Goal: Task Accomplishment & Management: Manage account settings

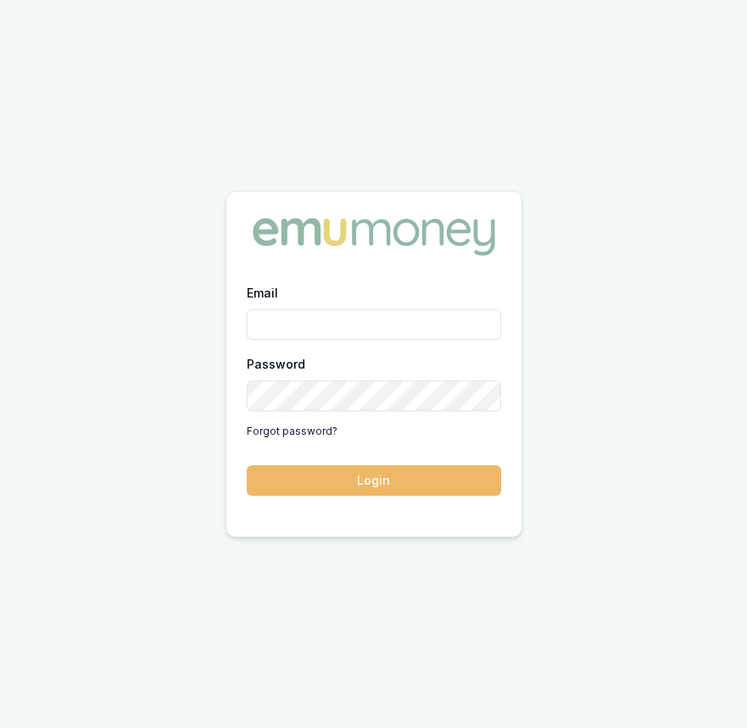
type input "[EMAIL_ADDRESS][DOMAIN_NAME]"
click at [328, 481] on button "Login" at bounding box center [374, 481] width 254 height 31
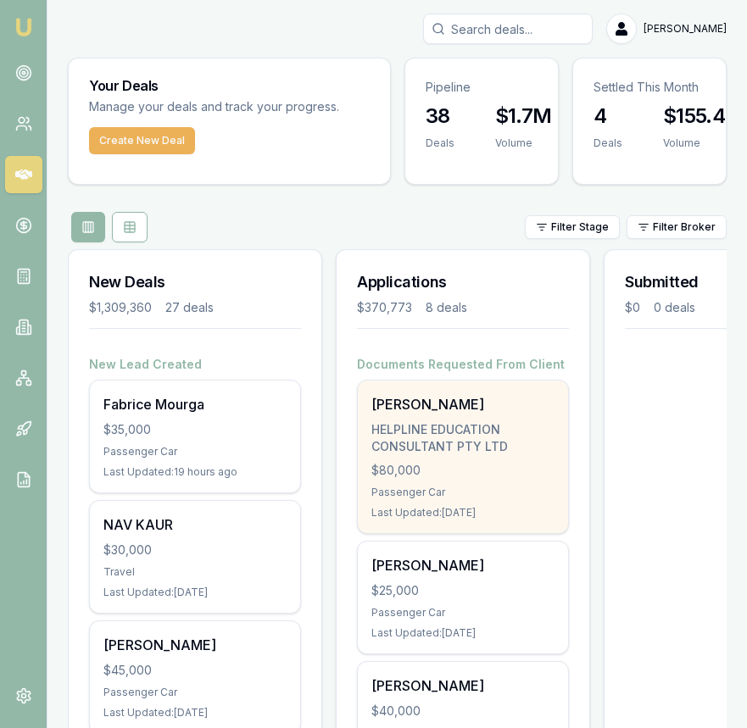
click at [481, 418] on div "Khaisha Sethi HELPLINE EDUCATION CONSULTANT PTY LTD $80,000 Passenger Car Last …" at bounding box center [463, 457] width 210 height 153
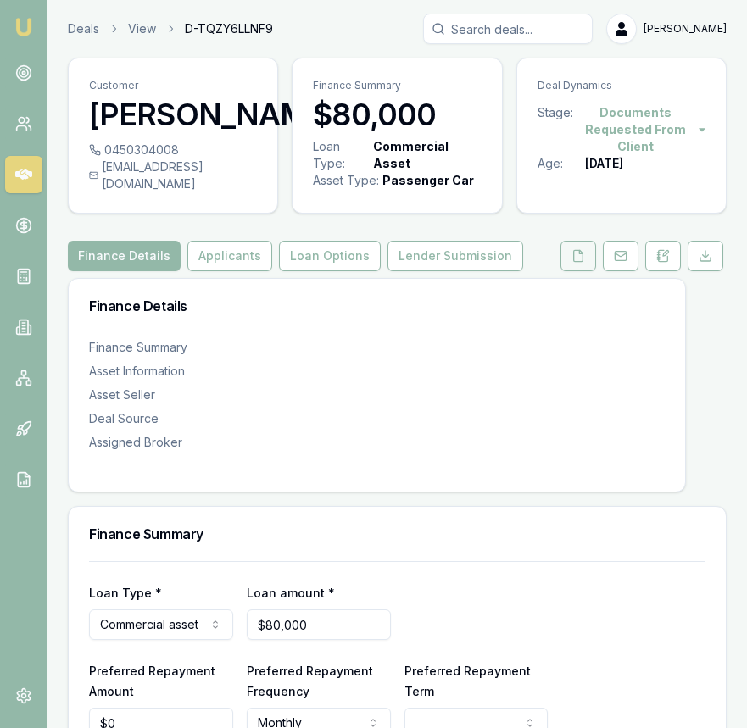
click at [578, 263] on icon at bounding box center [579, 256] width 14 height 14
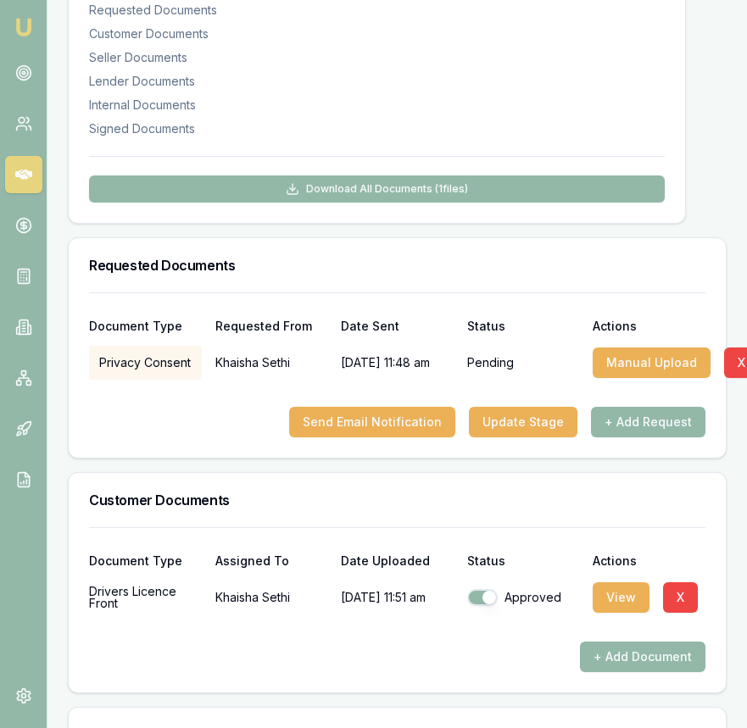
scroll to position [343, 0]
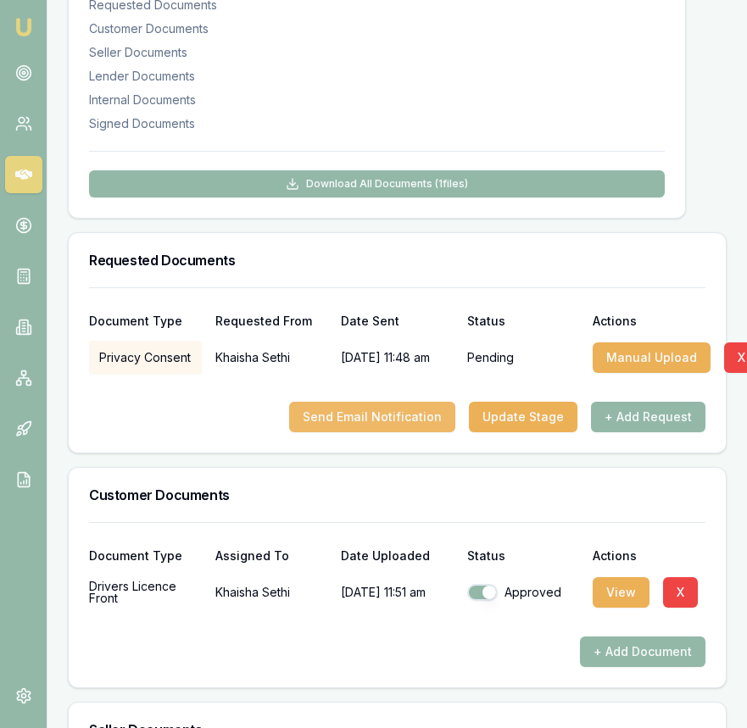
click at [412, 432] on button "Send Email Notification" at bounding box center [372, 417] width 166 height 31
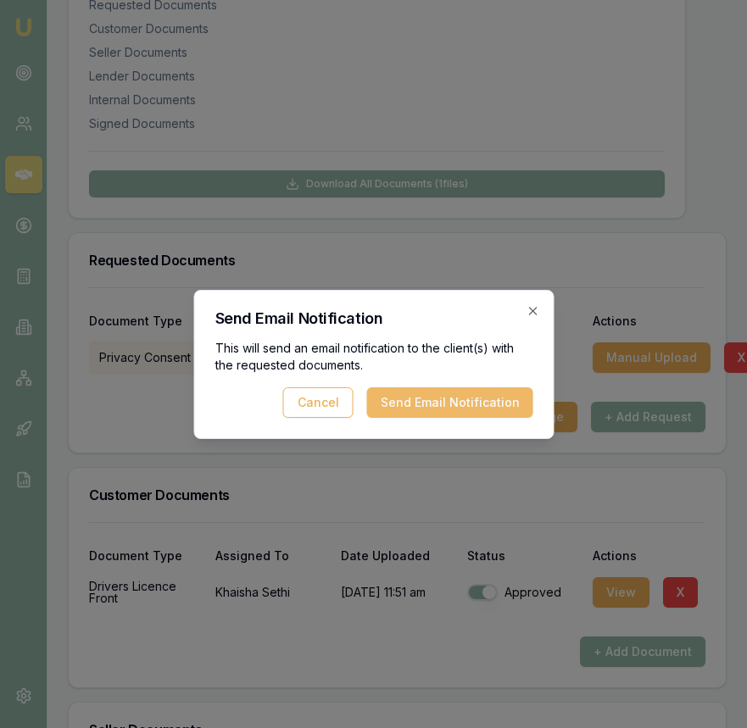
click at [444, 402] on button "Send Email Notification" at bounding box center [449, 403] width 166 height 31
